Goal: Information Seeking & Learning: Learn about a topic

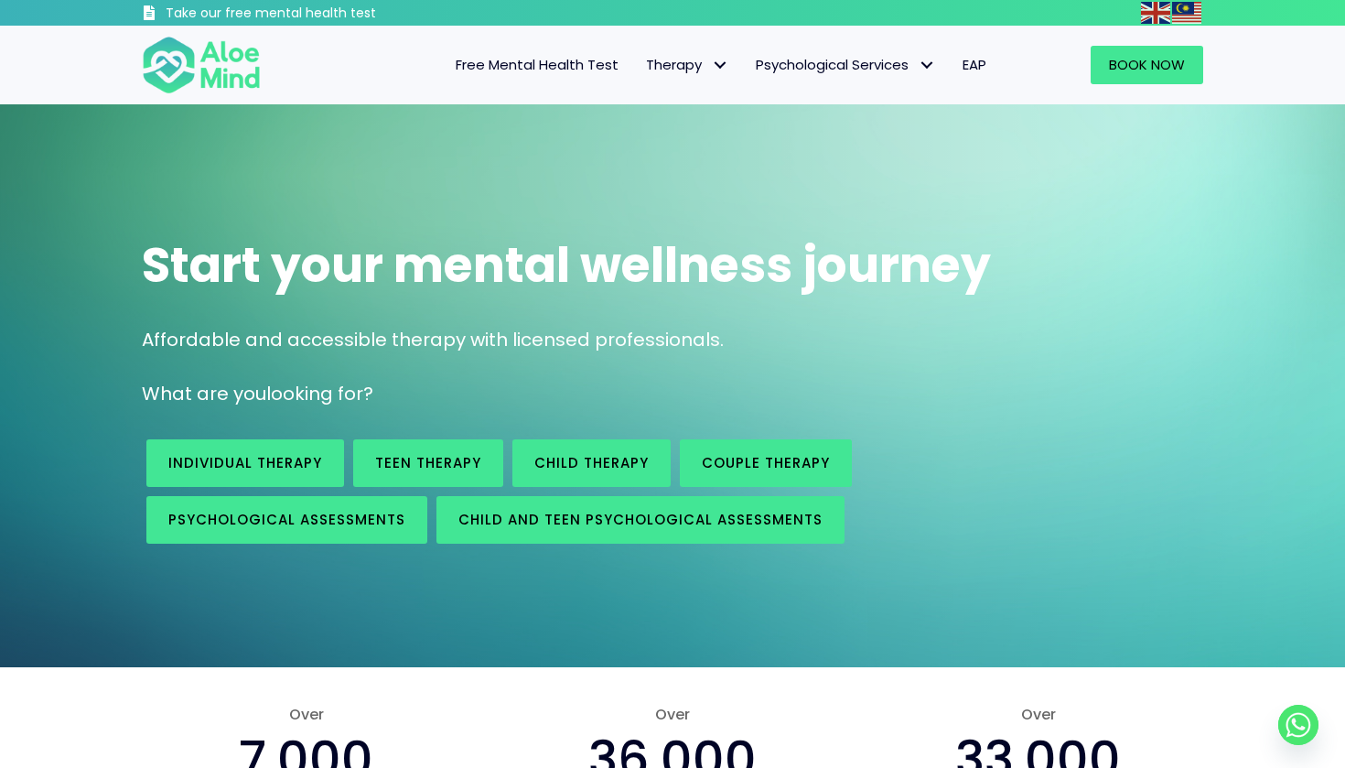
click at [966, 69] on span "EAP" at bounding box center [975, 64] width 24 height 19
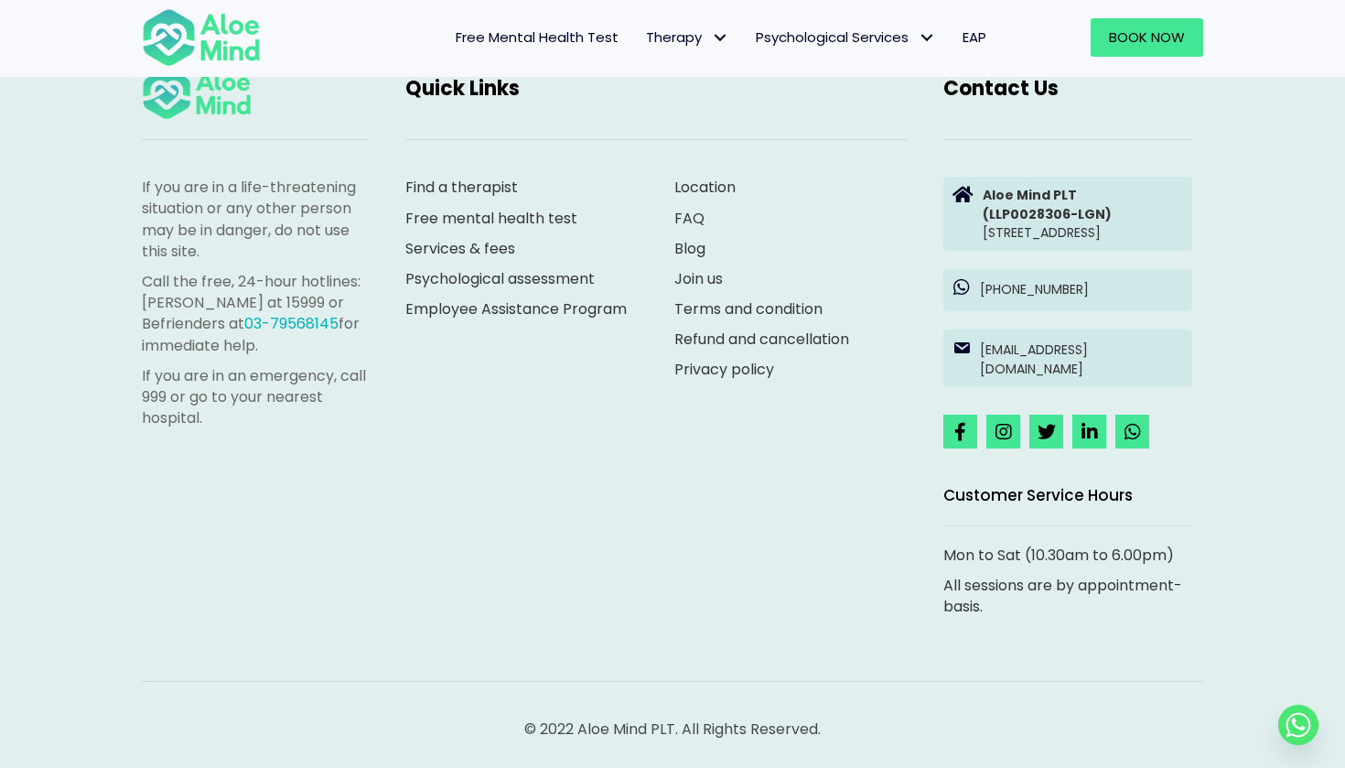
scroll to position [3138, 0]
click at [455, 238] on link "Services & fees" at bounding box center [460, 248] width 110 height 21
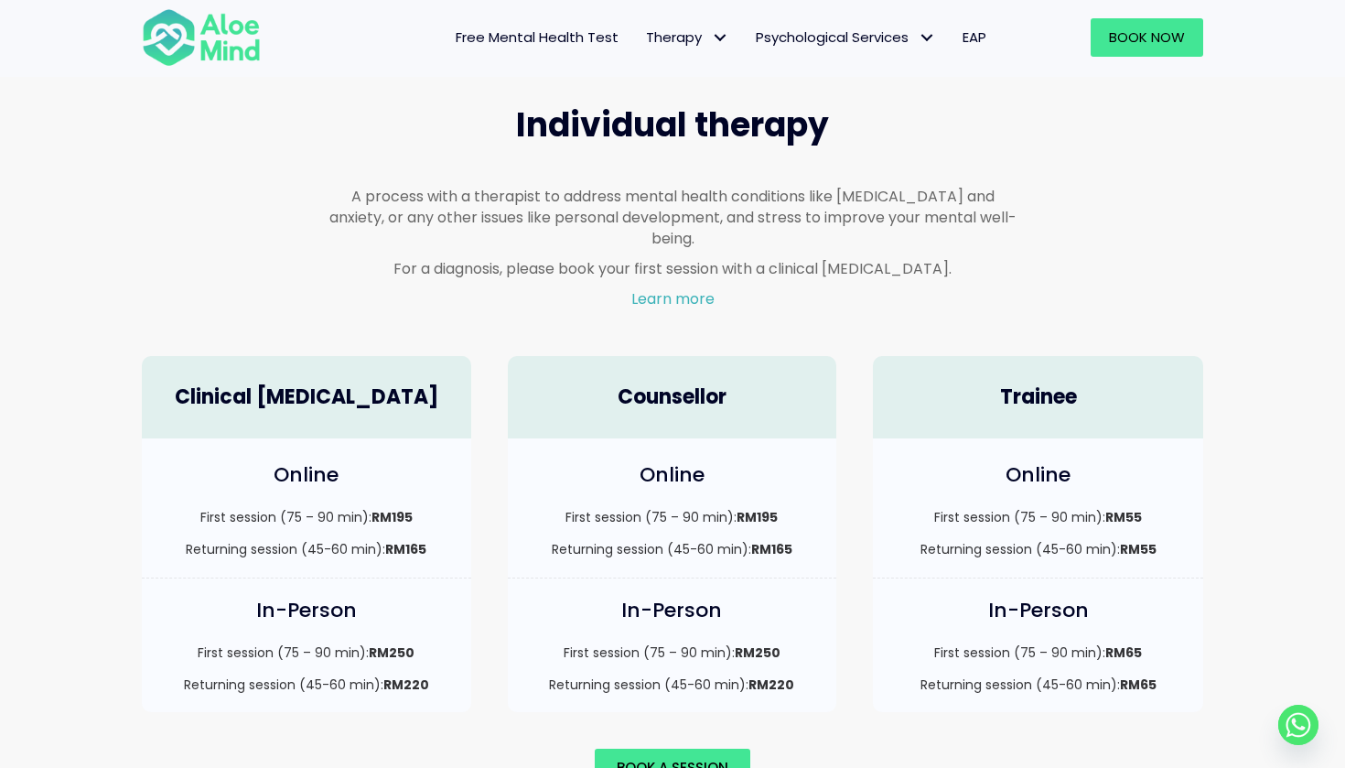
scroll to position [1063, 0]
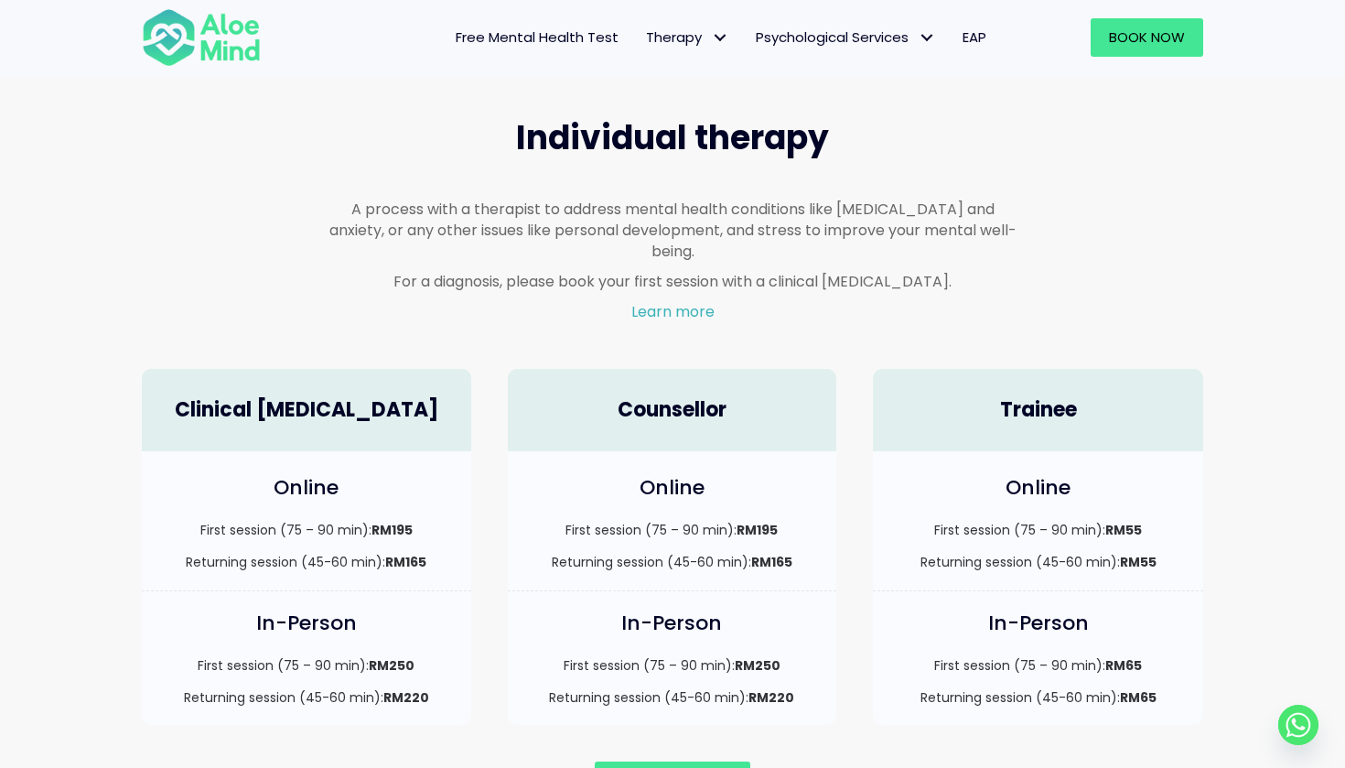
click at [657, 301] on link "Learn more" at bounding box center [672, 311] width 83 height 21
